Goal: Transaction & Acquisition: Purchase product/service

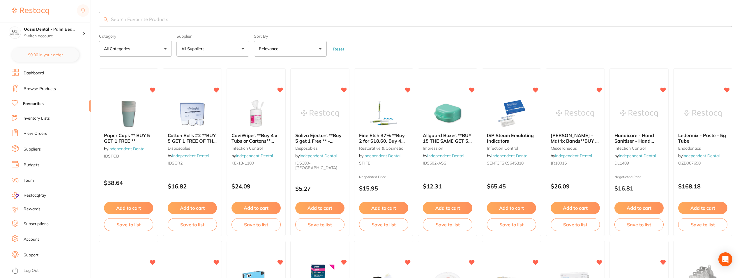
click at [170, 17] on input "search" at bounding box center [416, 19] width 634 height 15
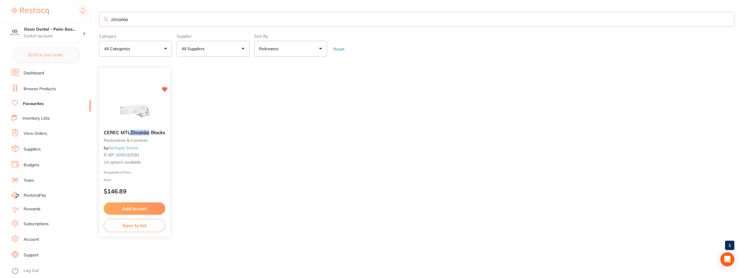
type input "zirconia"
click at [141, 117] on img at bounding box center [134, 110] width 38 height 29
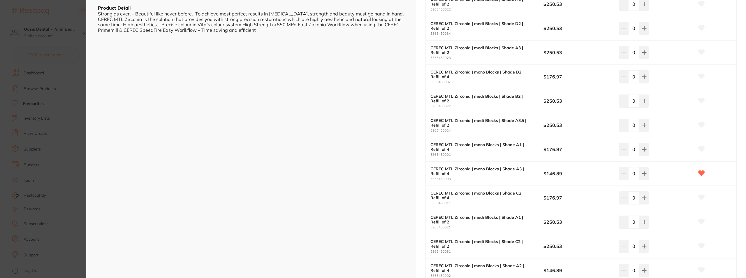
scroll to position [175, 0]
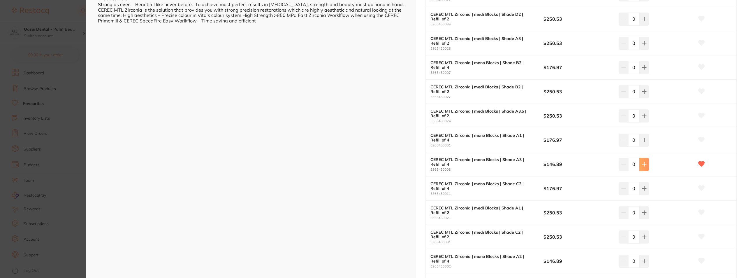
type input "4"
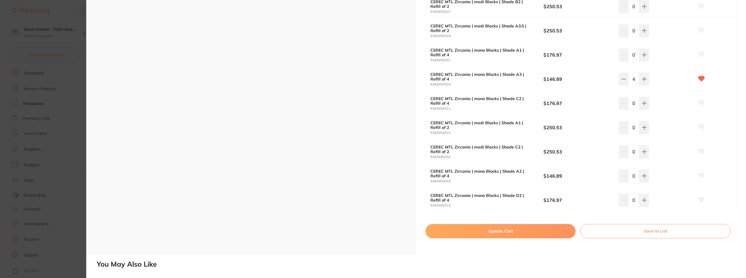
scroll to position [262, 0]
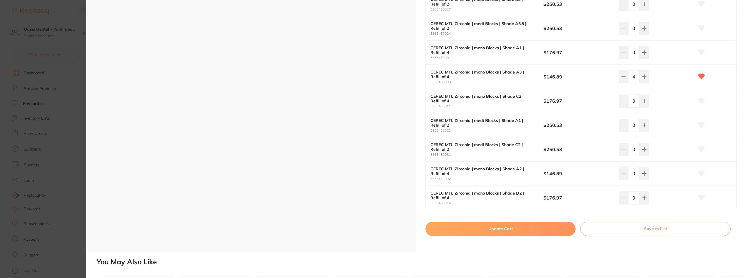
click at [511, 228] on button "Update Cart" at bounding box center [500, 228] width 150 height 14
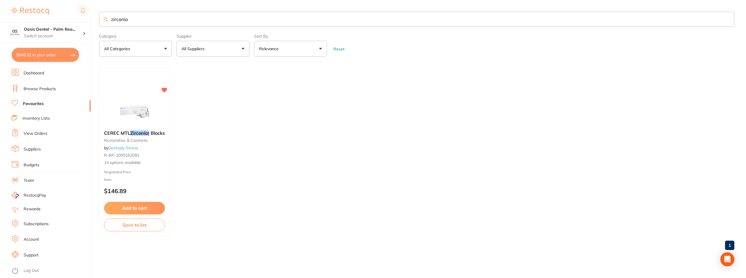
click at [54, 53] on button "$646.32 in your order" at bounding box center [45, 55] width 67 height 14
checkbox input "true"
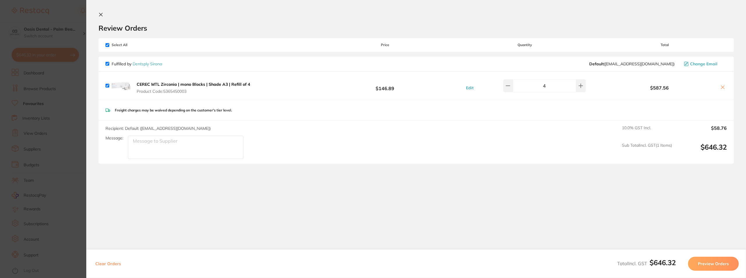
click at [708, 266] on button "Preview Orders" at bounding box center [713, 263] width 51 height 14
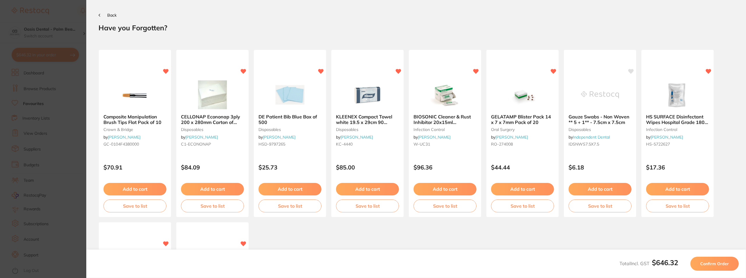
click at [708, 266] on button "Confirm Order" at bounding box center [714, 263] width 48 height 14
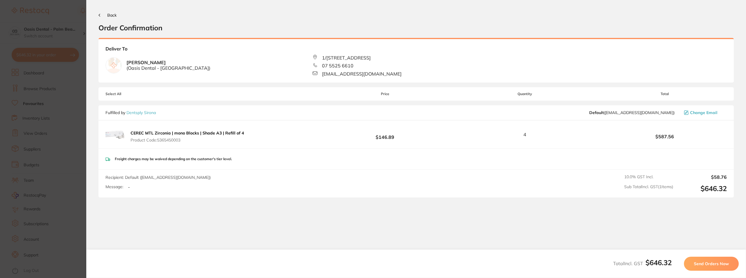
click at [701, 262] on span "Send Orders Now" at bounding box center [711, 263] width 35 height 5
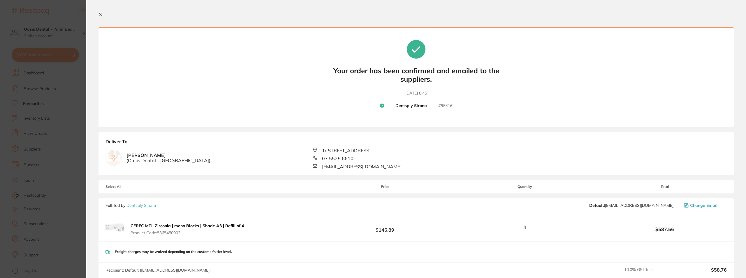
click at [102, 14] on icon at bounding box center [100, 14] width 5 height 5
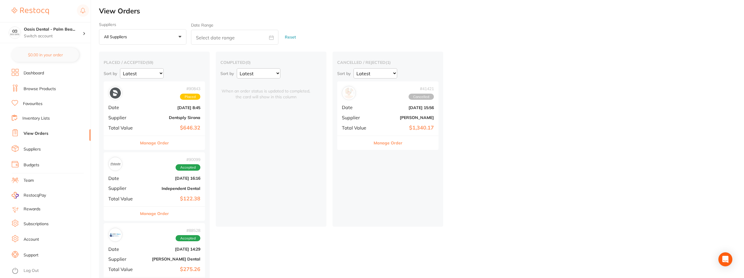
click at [150, 115] on b "Dentsply Sirona" at bounding box center [171, 117] width 58 height 5
